Goal: Transaction & Acquisition: Purchase product/service

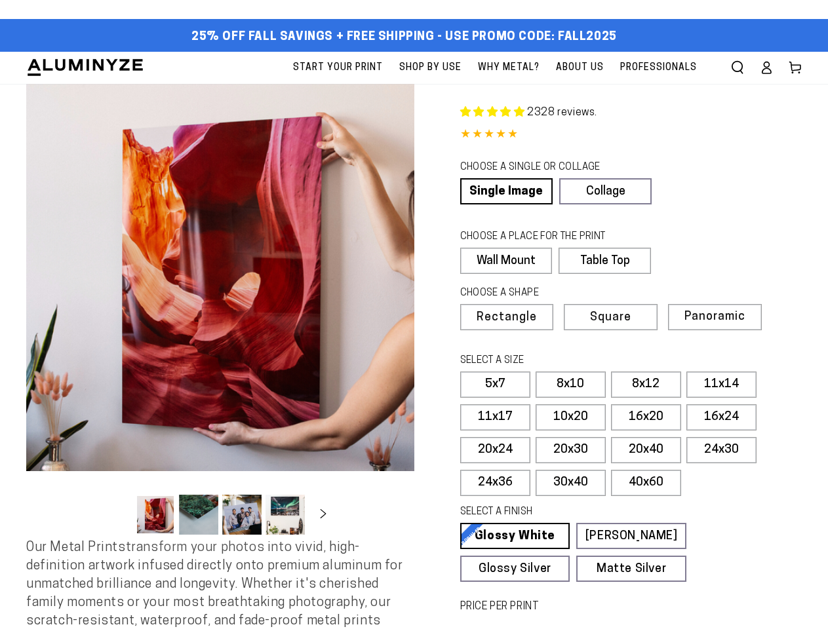
select select "**********"
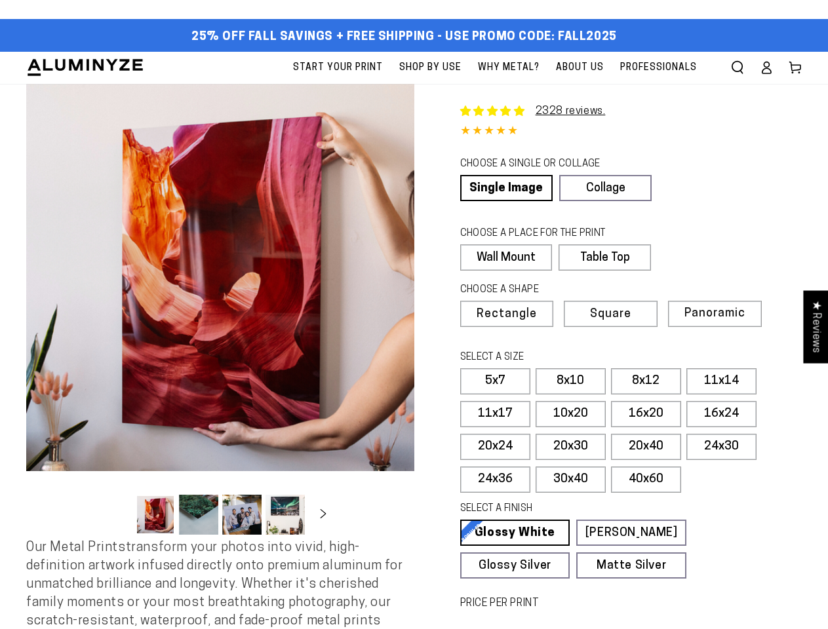
click at [414, 315] on button "Open media 1 in modal" at bounding box center [220, 278] width 388 height 388
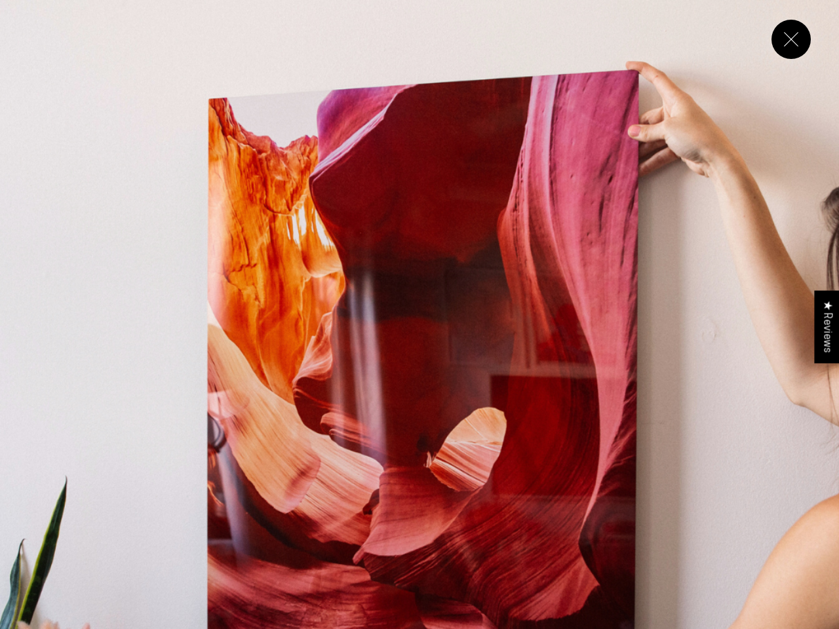
click at [737, 68] on img "Media gallery" at bounding box center [419, 419] width 839 height 839
click at [220, 278] on img "Media gallery" at bounding box center [419, 419] width 839 height 839
click at [155, 515] on img "Media gallery" at bounding box center [419, 419] width 839 height 839
click at [199, 515] on img "Media gallery" at bounding box center [419, 419] width 839 height 839
click at [242, 515] on img "Media gallery" at bounding box center [419, 419] width 839 height 839
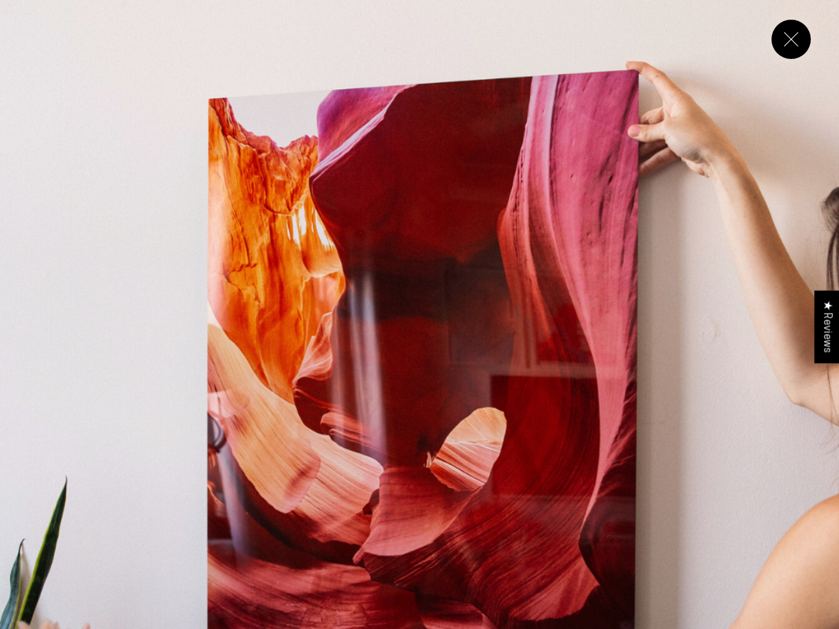
click at [285, 515] on img "Media gallery" at bounding box center [419, 419] width 839 height 839
click at [372, 515] on img "Media gallery" at bounding box center [419, 419] width 839 height 839
click at [804, 515] on img "Media gallery" at bounding box center [419, 419] width 839 height 839
click at [117, 519] on img "Media gallery" at bounding box center [419, 419] width 839 height 839
